Goal: Navigation & Orientation: Go to known website

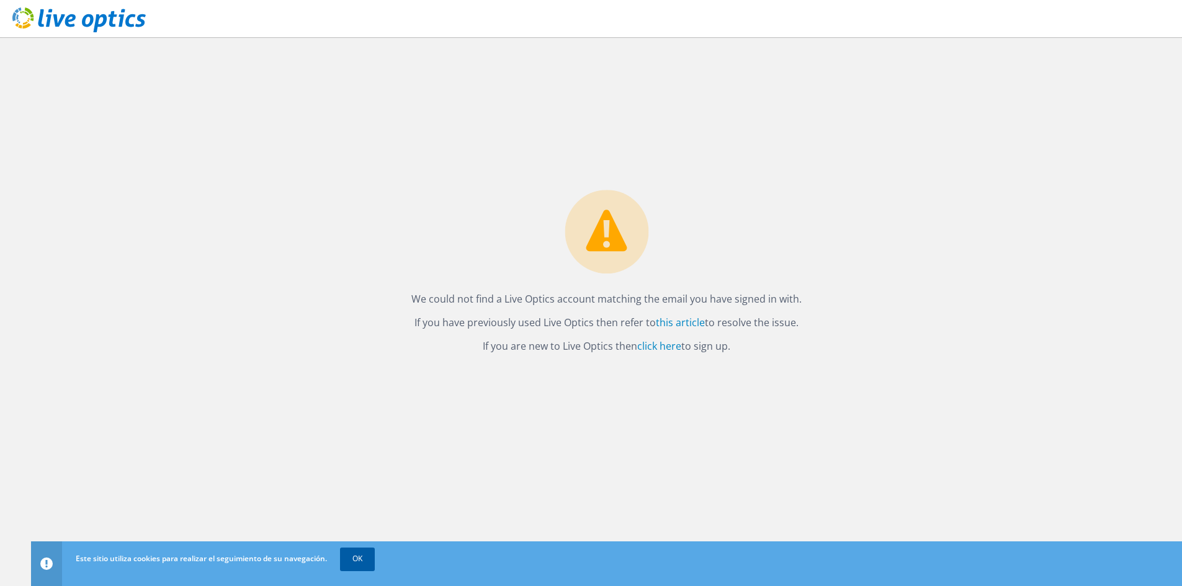
click at [350, 553] on link "OK" at bounding box center [357, 559] width 35 height 22
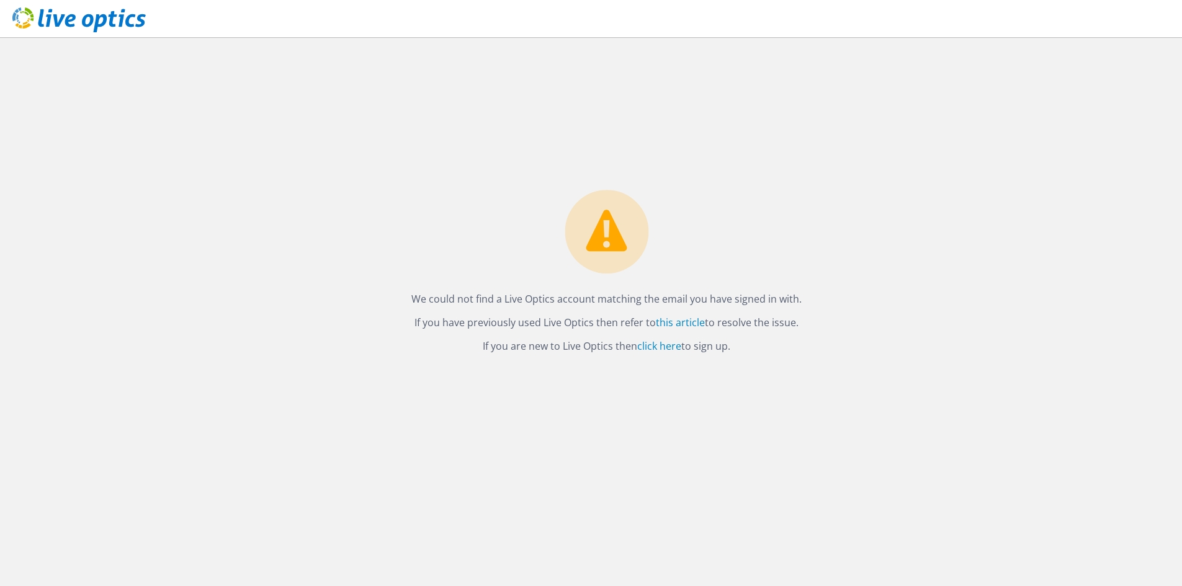
click at [563, 229] on div "We could not find a Live Optics account matching the email you have signed in w…" at bounding box center [606, 275] width 415 height 171
click at [92, 16] on use at bounding box center [78, 19] width 133 height 25
click at [657, 346] on link "click here" at bounding box center [659, 346] width 44 height 14
click at [653, 347] on link "click here" at bounding box center [659, 346] width 44 height 14
